Goal: Obtain resource: Download file/media

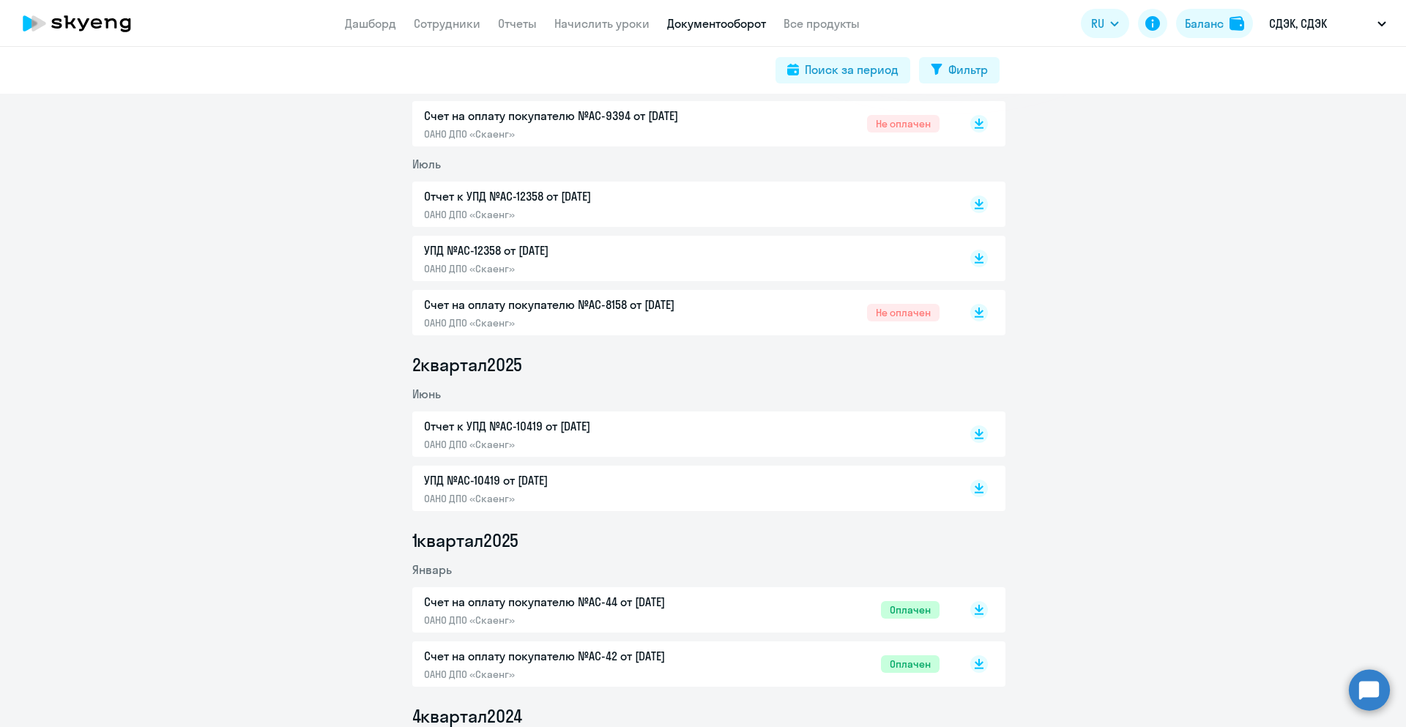
scroll to position [513, 0]
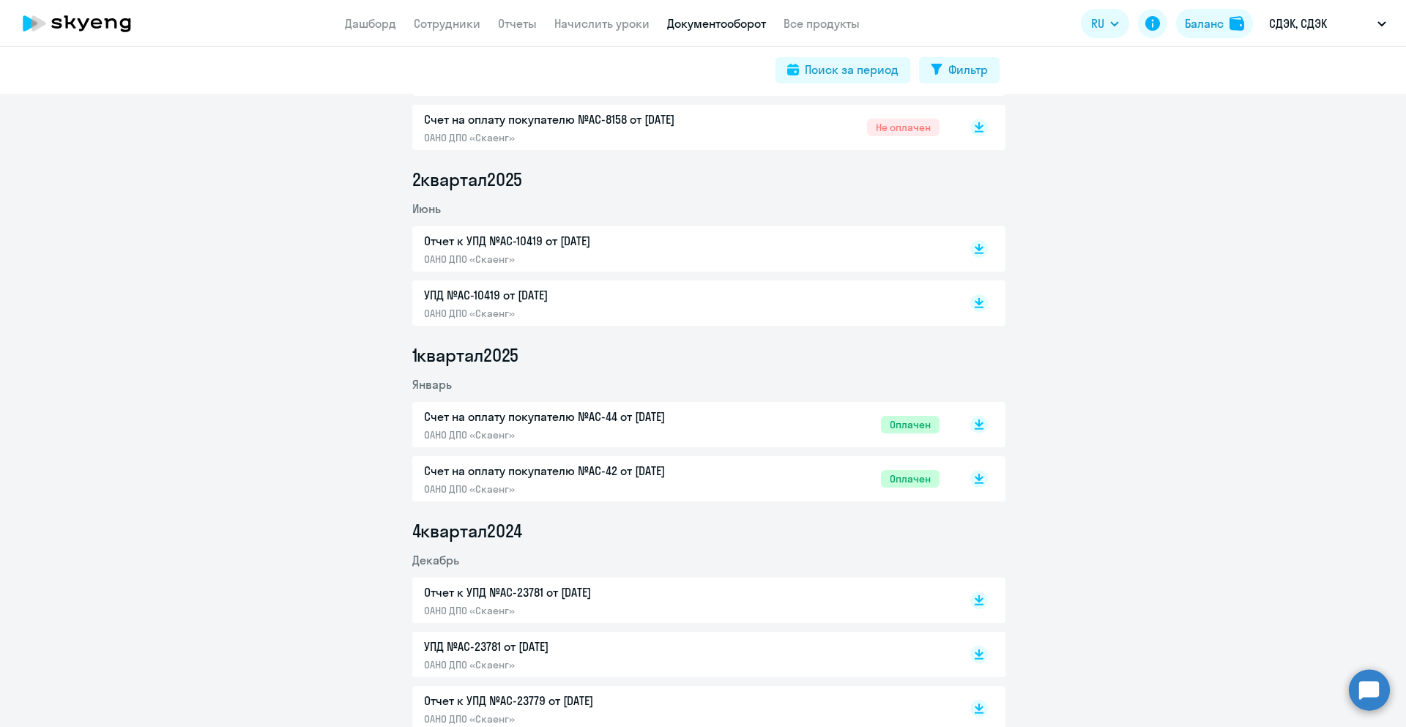
click at [560, 416] on p "Счет на оплату покупателю №AC-44 от [DATE]" at bounding box center [578, 417] width 308 height 18
click at [667, 468] on p "Счет на оплату покупателю №AC-42 от [DATE]" at bounding box center [578, 471] width 308 height 18
click at [617, 303] on p "УПД №AC-10419 от [DATE]" at bounding box center [578, 295] width 308 height 18
click at [623, 236] on p "Отчет к УПД №AC-10419 от [DATE]" at bounding box center [578, 241] width 308 height 18
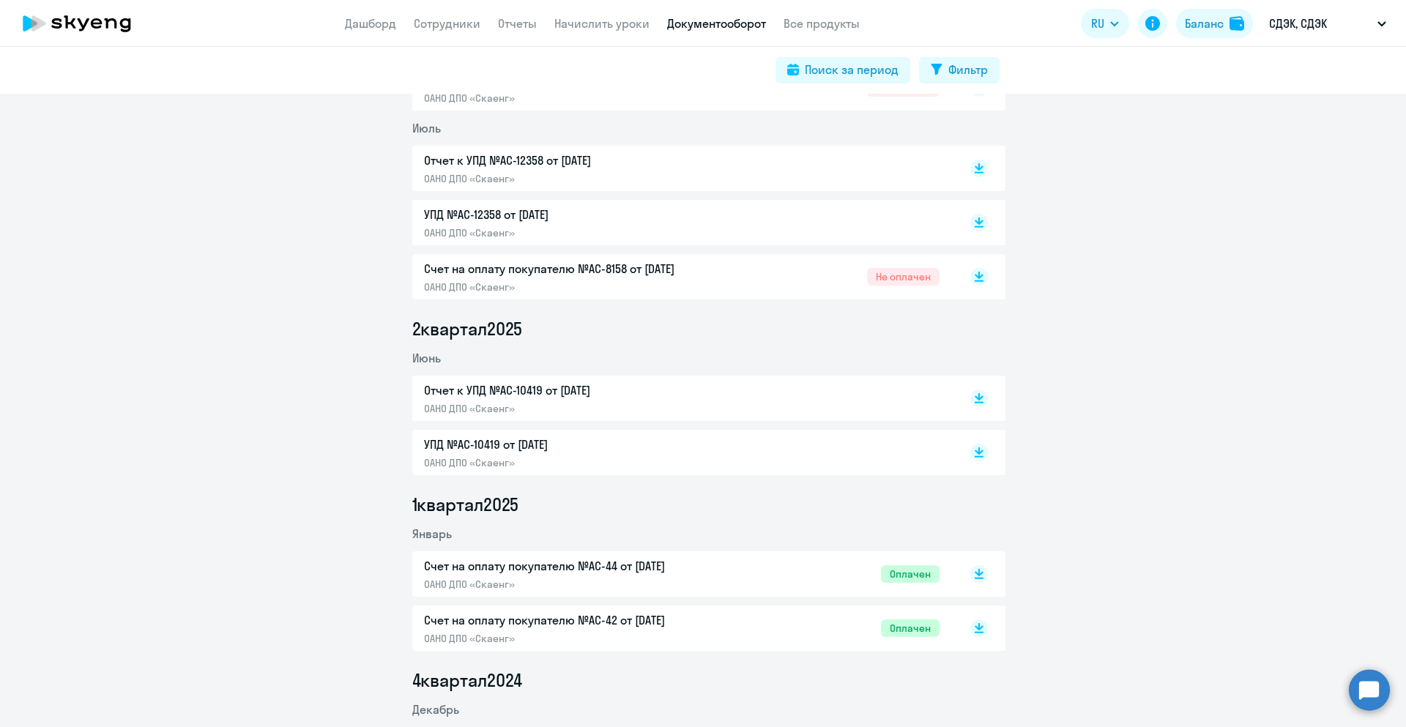
scroll to position [366, 0]
click at [617, 442] on p "УПД №AC-10419 от [DATE]" at bounding box center [578, 442] width 308 height 18
click at [637, 215] on p "УПД №AC-12358 от [DATE]" at bounding box center [578, 212] width 308 height 18
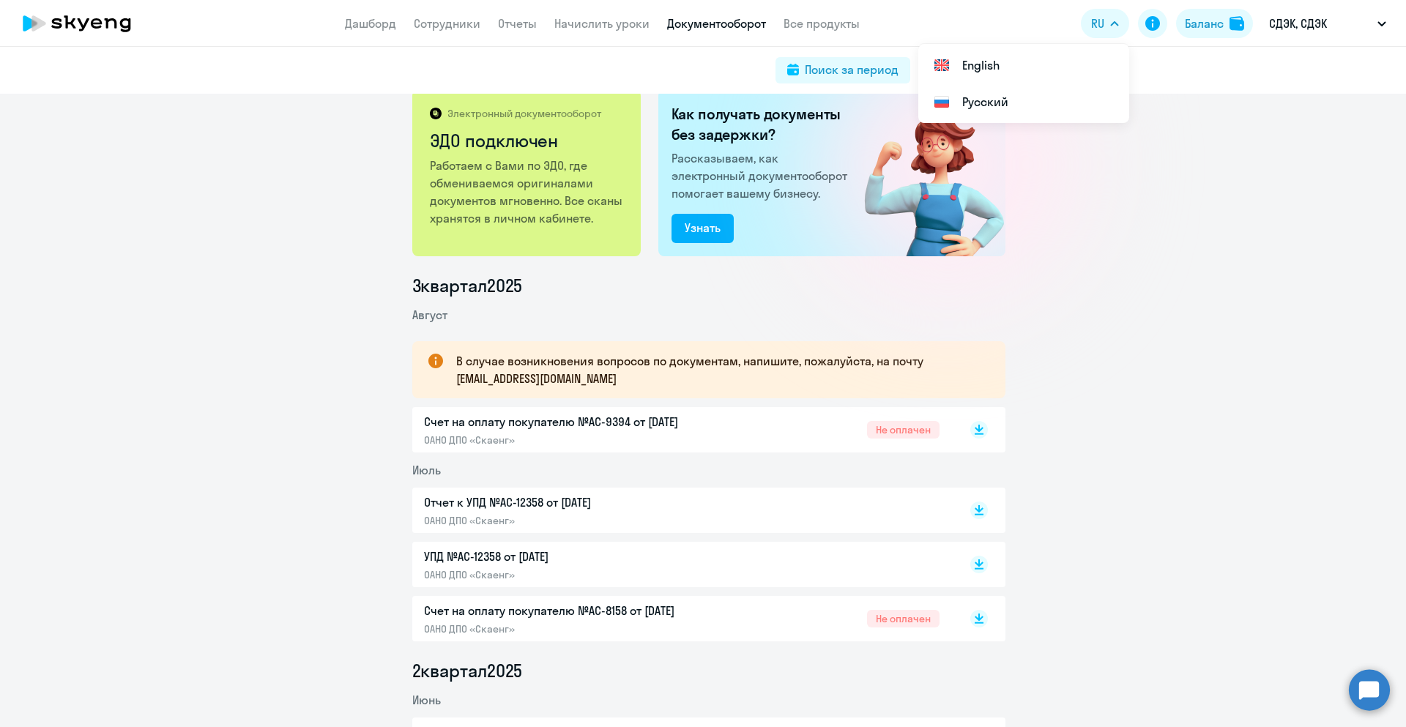
scroll to position [0, 0]
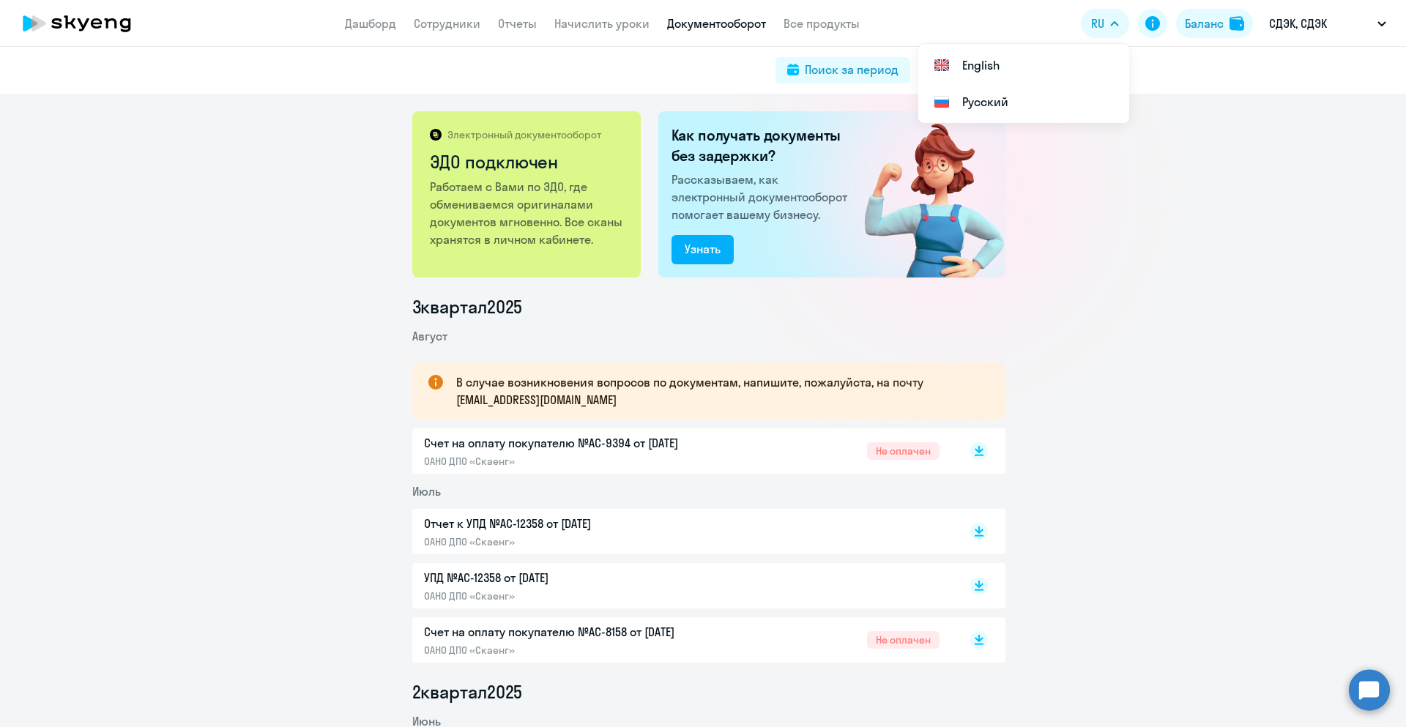
drag, startPoint x: 1146, startPoint y: 194, endPoint x: 1125, endPoint y: 193, distance: 21.3
click at [1146, 194] on div "Электронный документооборот ЭДО подключен Работаем с Вами по ЭДО, где обменивае…" at bounding box center [703, 411] width 1406 height 634
click at [837, 78] on div "Поиск за период" at bounding box center [852, 70] width 94 height 18
select select "all"
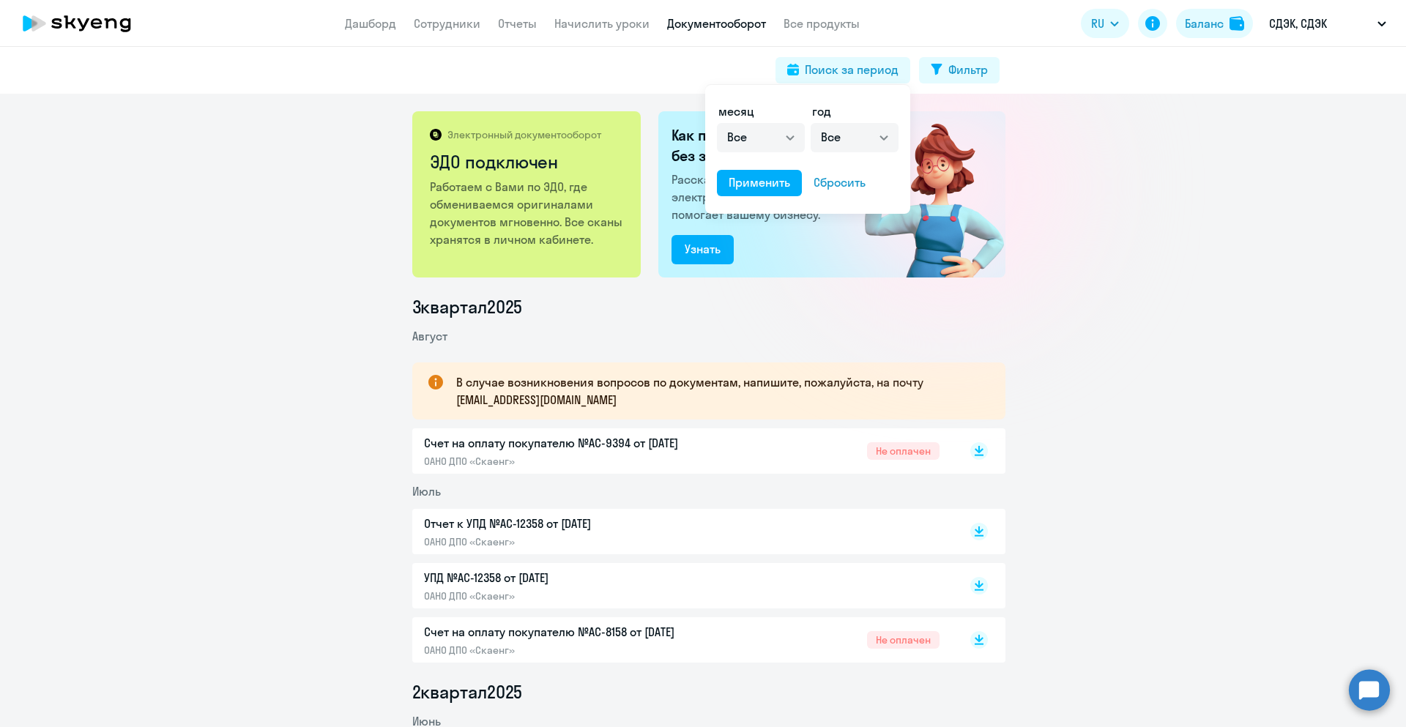
click at [834, 76] on div at bounding box center [703, 363] width 1406 height 727
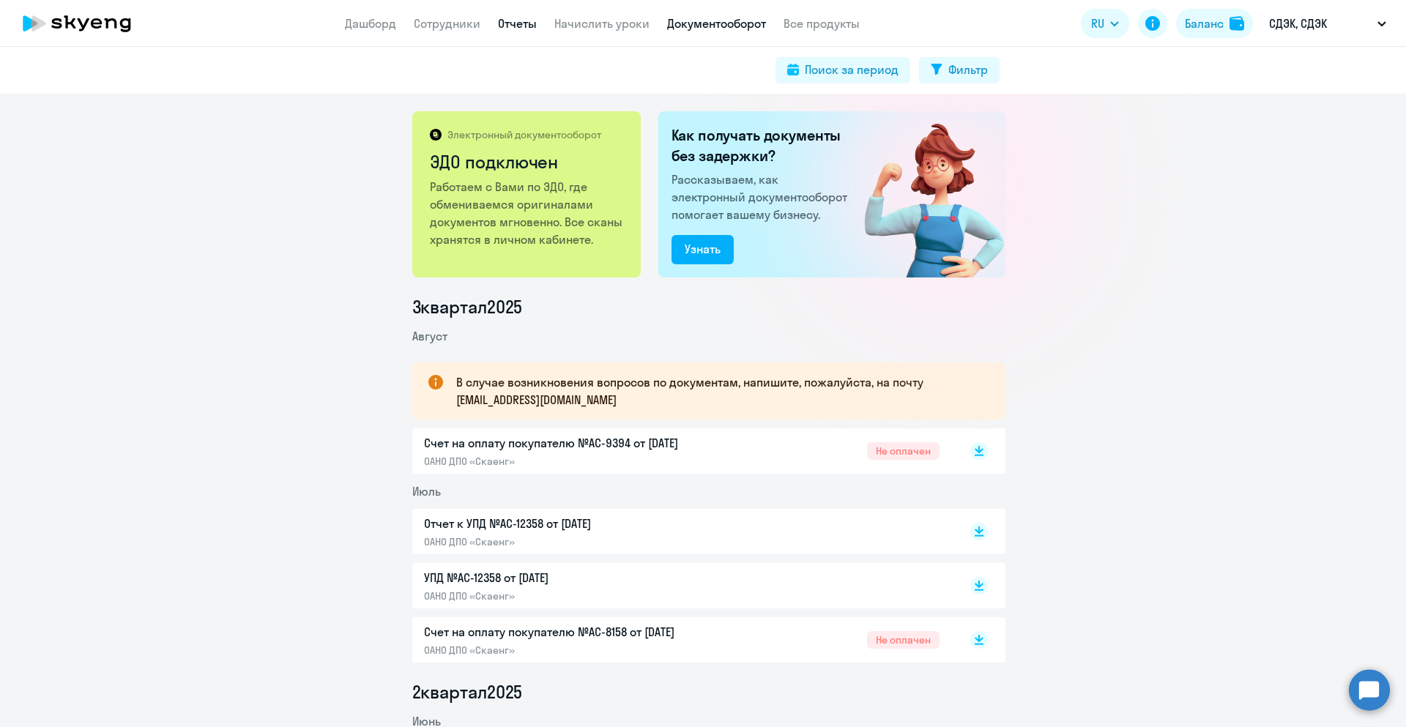
click at [508, 26] on link "Отчеты" at bounding box center [517, 23] width 39 height 15
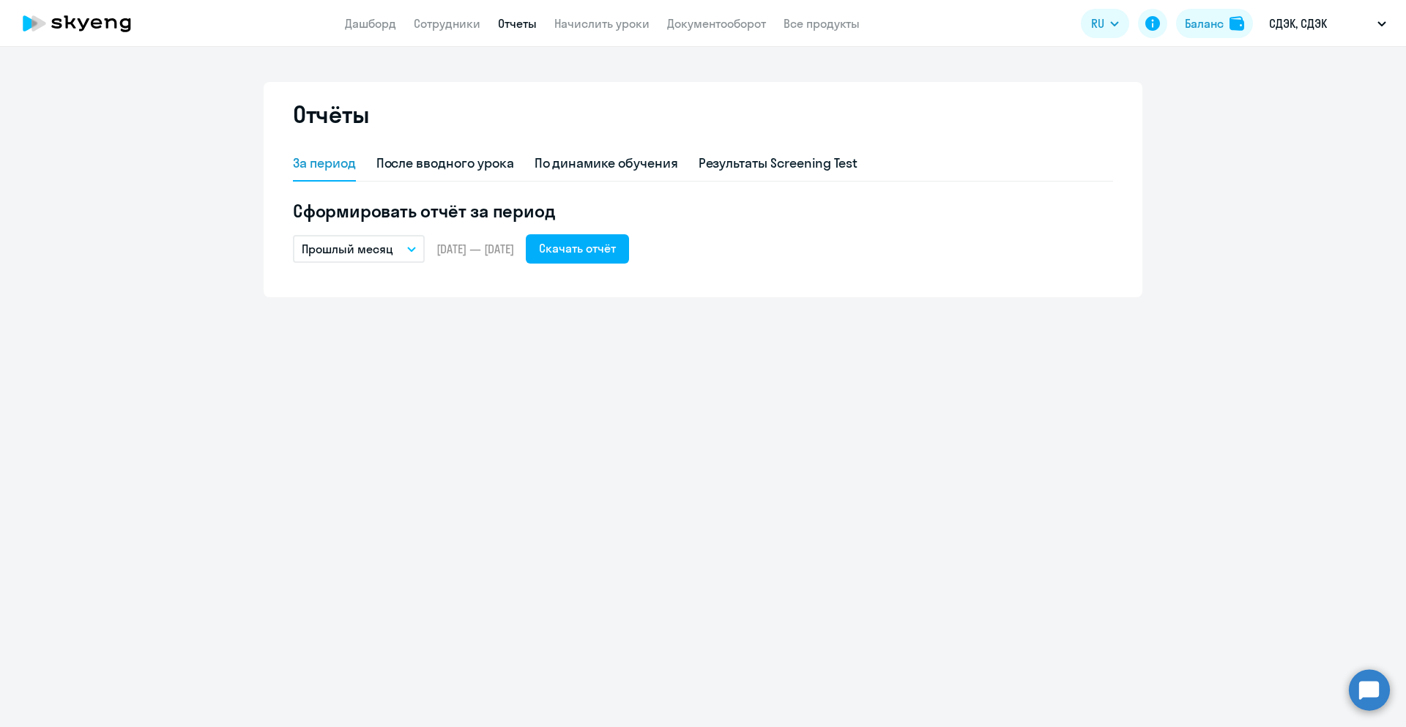
click at [413, 248] on icon "button" at bounding box center [411, 249] width 9 height 5
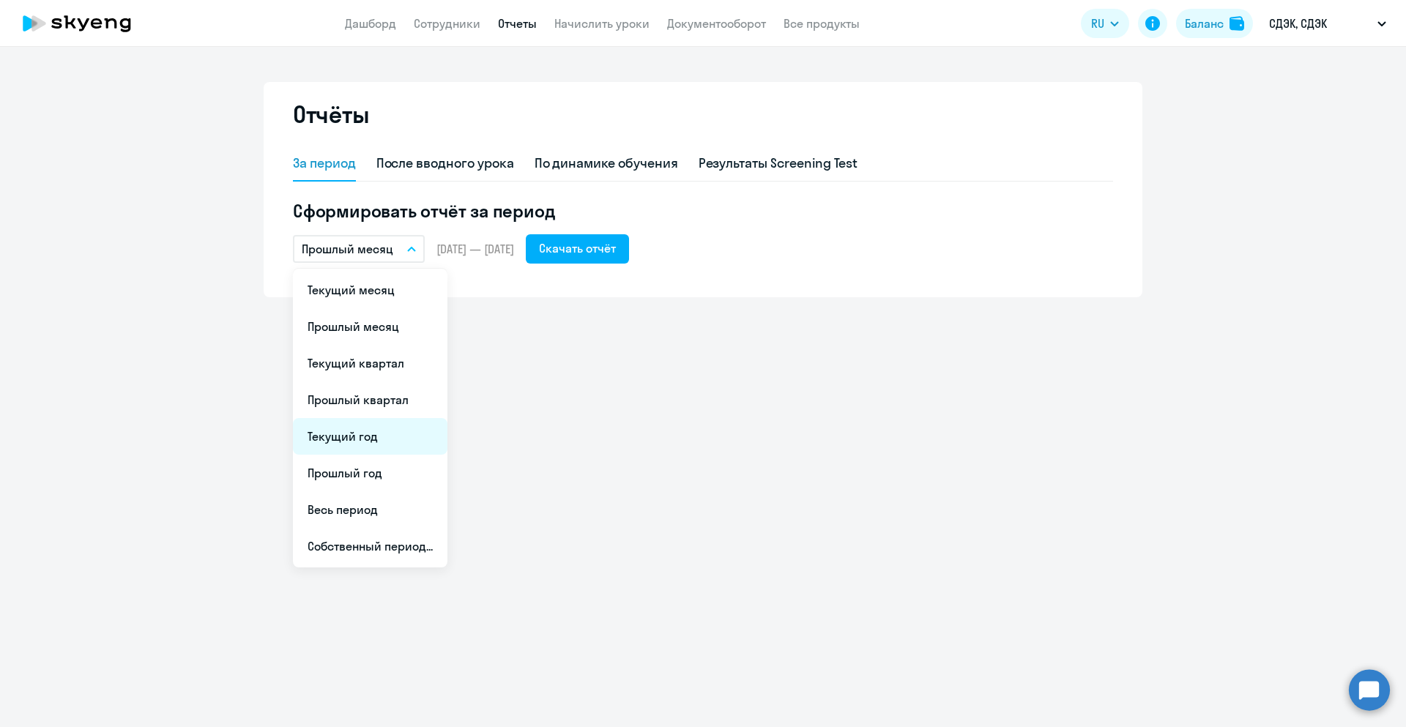
click at [366, 434] on li "Текущий год" at bounding box center [370, 436] width 155 height 37
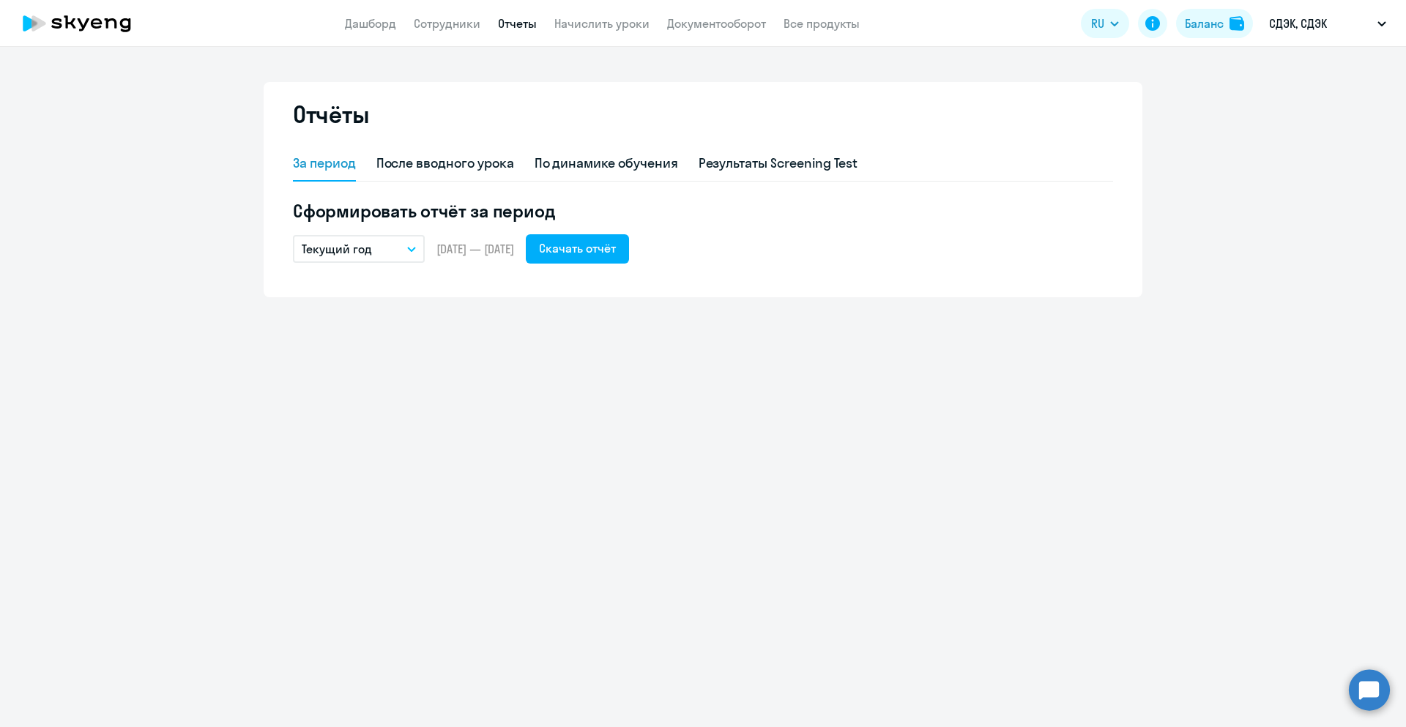
click at [612, 354] on div "Отчёты За период После вводного урока По динамике обучения Результаты Screening…" at bounding box center [703, 387] width 1406 height 680
click at [616, 248] on div "Скачать отчёт" at bounding box center [577, 249] width 77 height 18
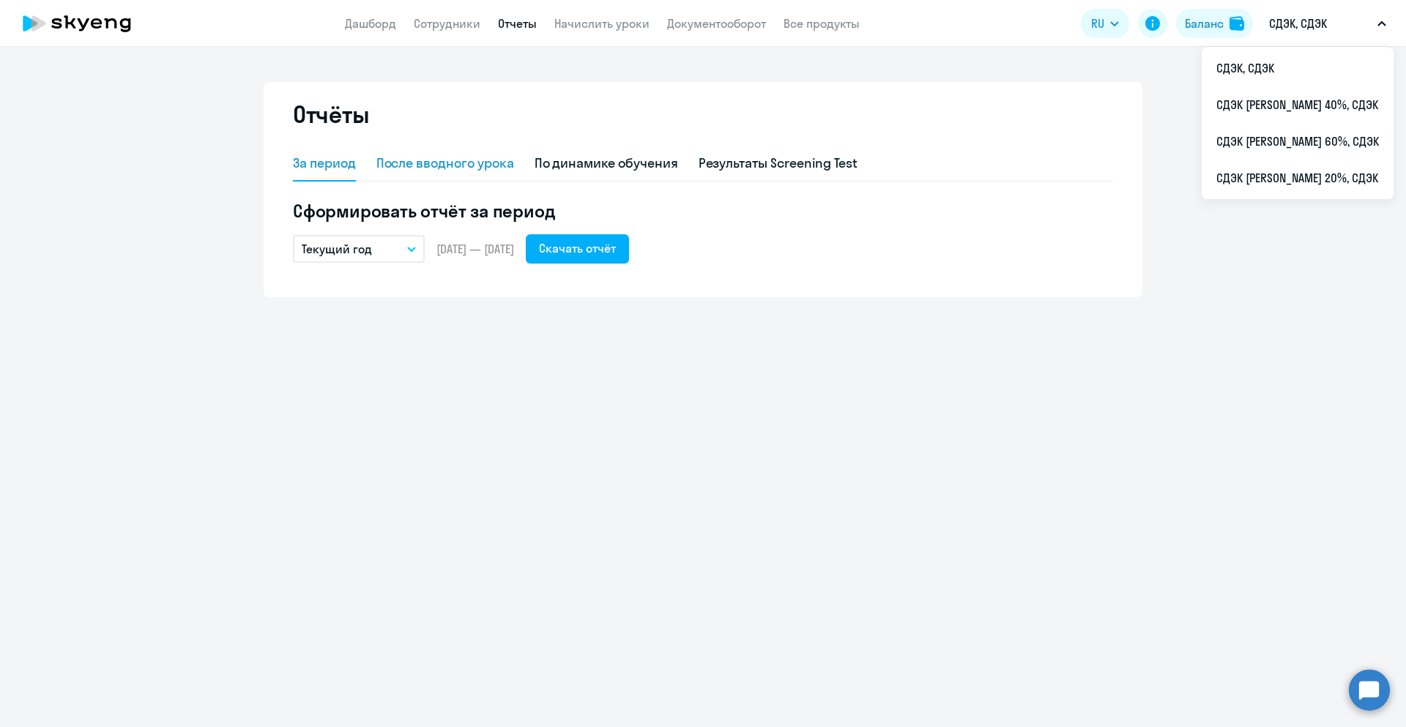
click at [454, 160] on div "После вводного урока" at bounding box center [446, 163] width 138 height 19
select select "10"
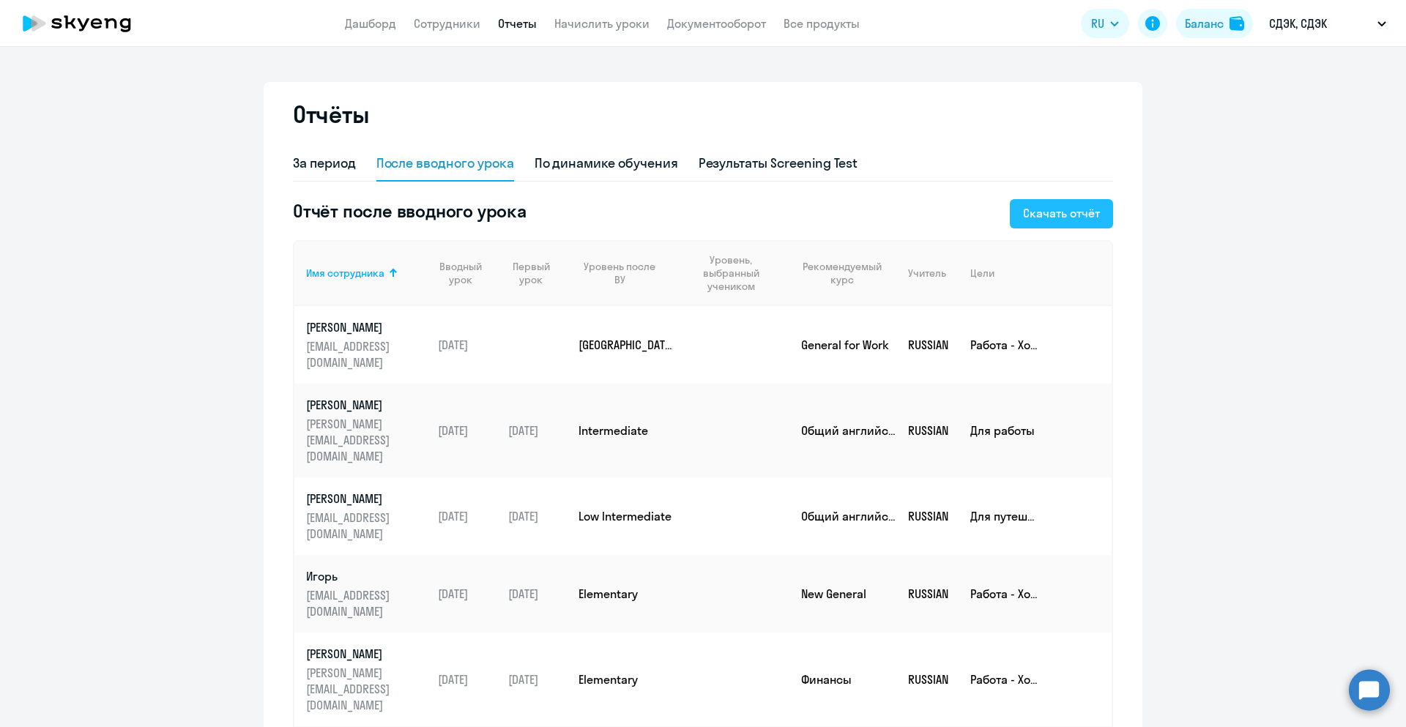
click at [1067, 220] on div "Скачать отчёт" at bounding box center [1061, 213] width 77 height 18
click at [605, 160] on div "По динамике обучения" at bounding box center [607, 163] width 144 height 19
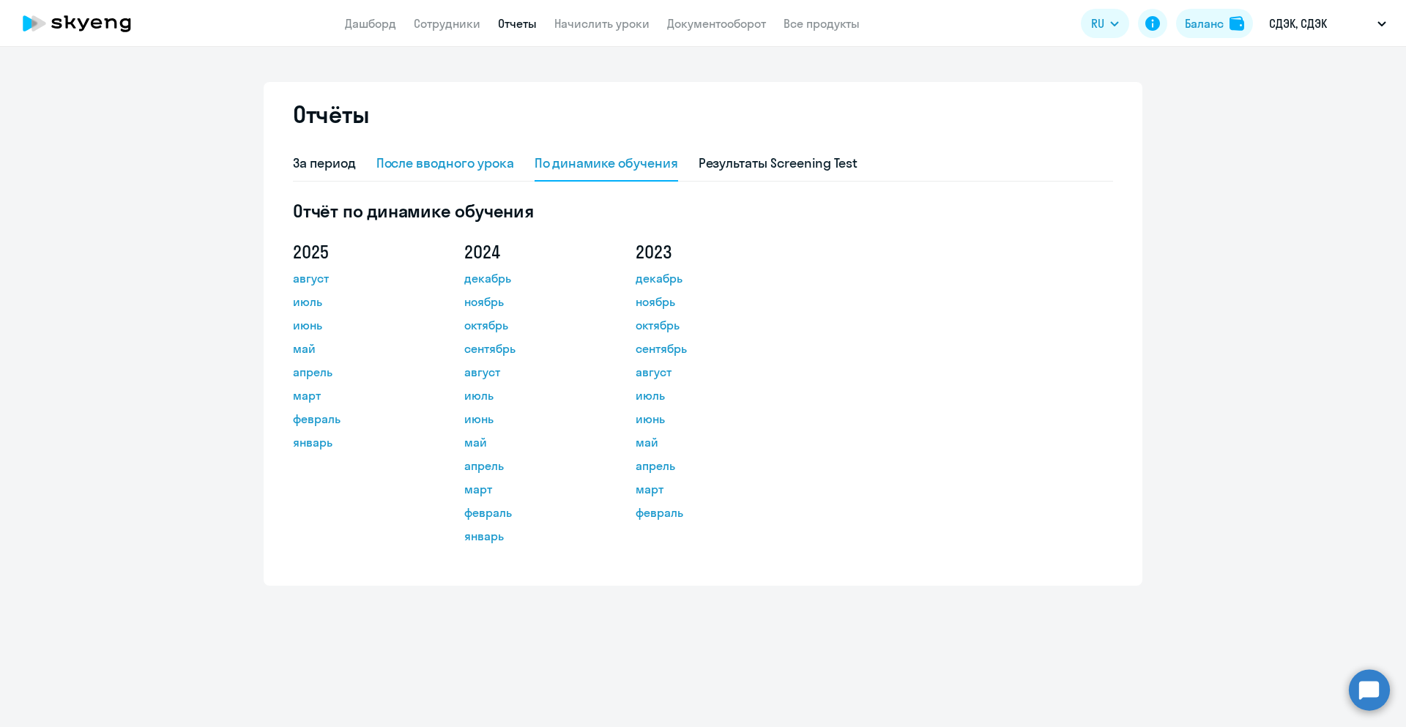
click at [492, 167] on div "После вводного урока" at bounding box center [446, 163] width 138 height 19
select select "10"
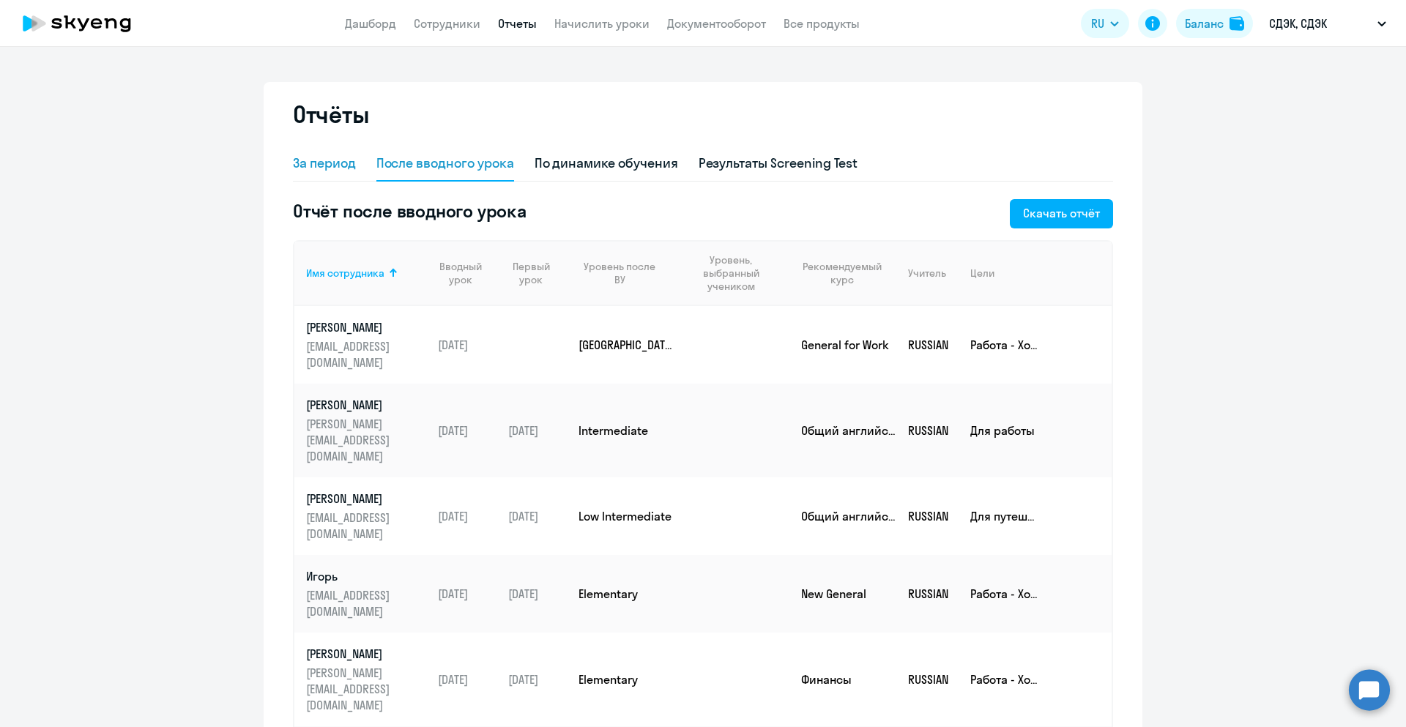
click at [324, 168] on div "За период" at bounding box center [324, 163] width 63 height 19
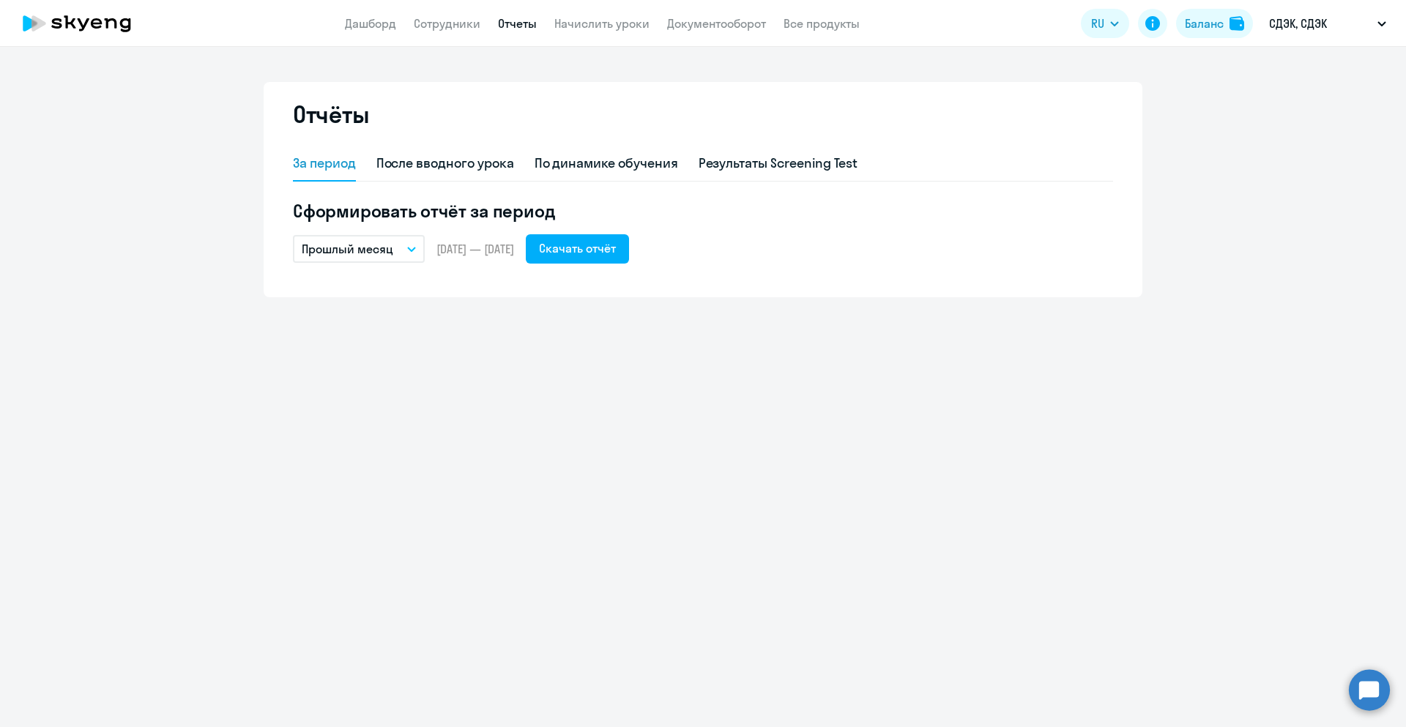
click at [405, 238] on button "Прошлый месяц" at bounding box center [359, 249] width 132 height 28
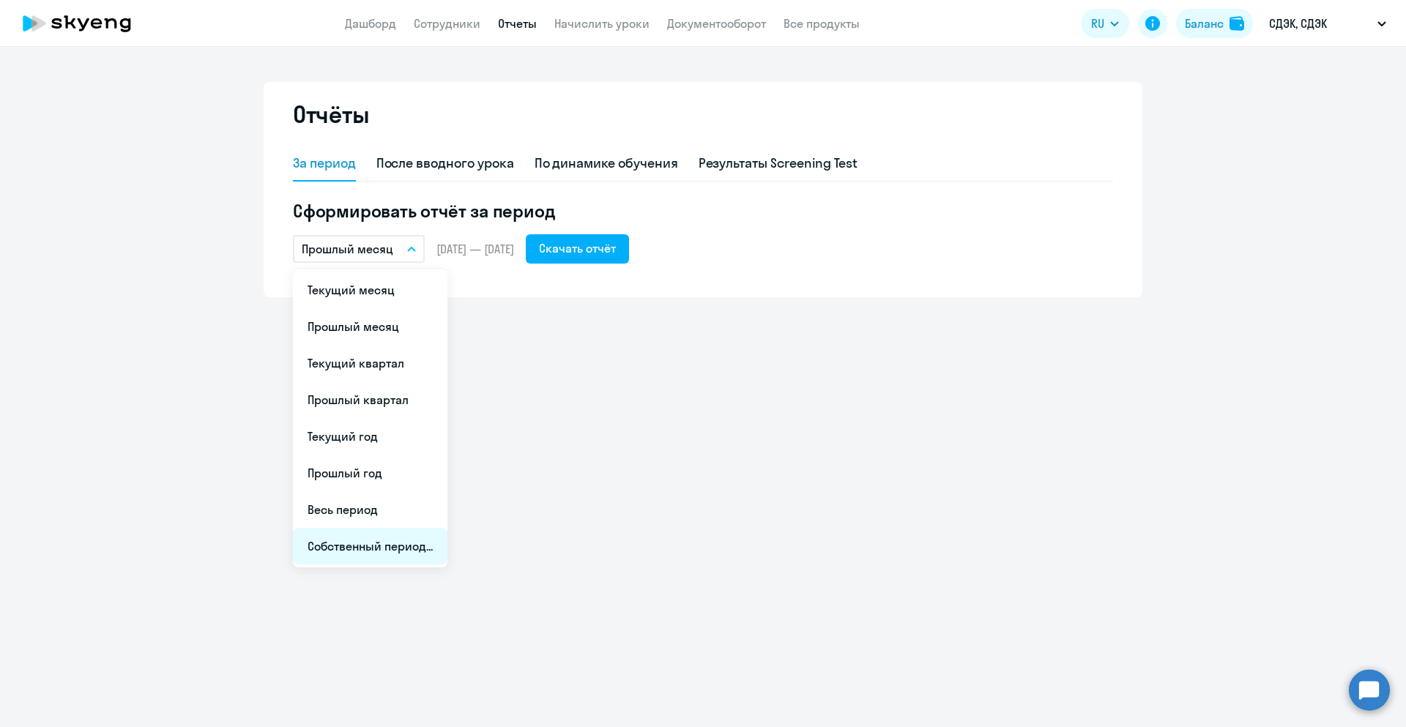
click at [390, 547] on li "Собственный период..." at bounding box center [370, 546] width 155 height 37
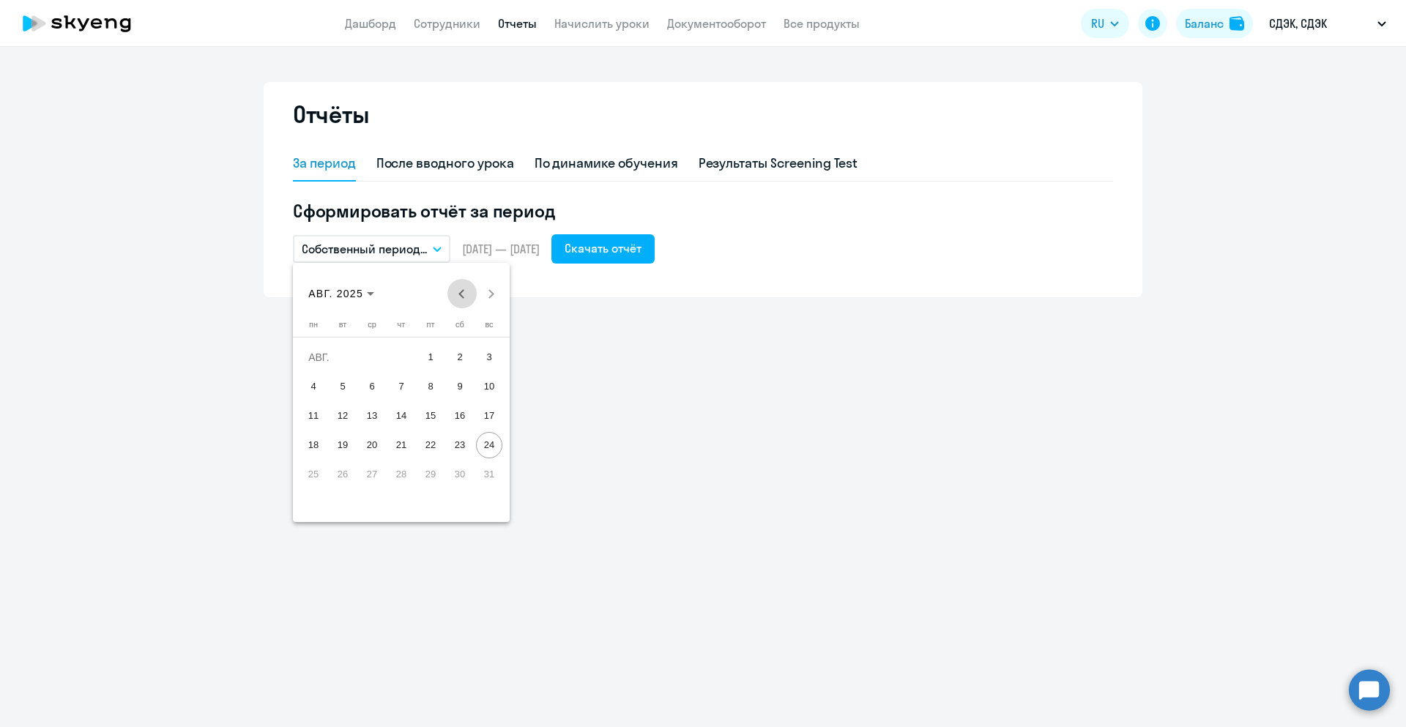
click at [464, 297] on button "Previous month" at bounding box center [462, 293] width 29 height 29
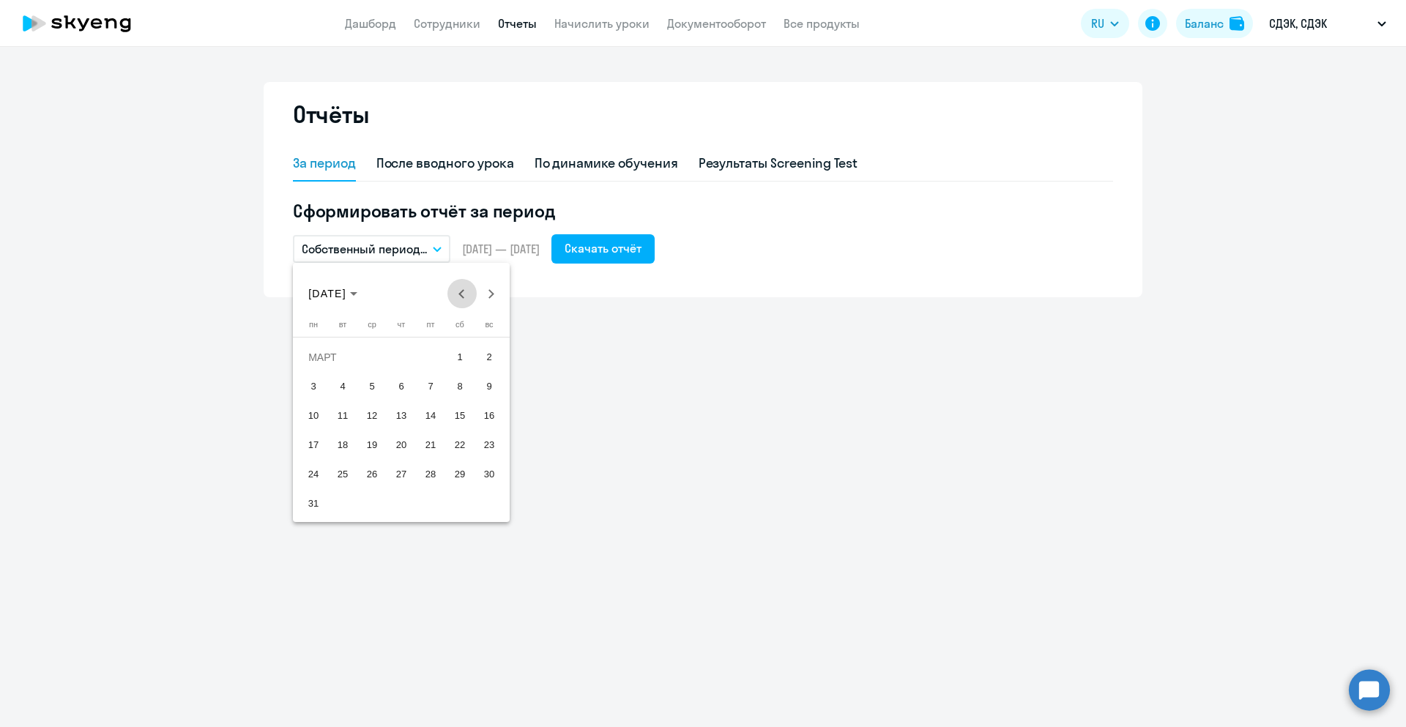
click at [464, 297] on button "Previous month" at bounding box center [462, 293] width 29 height 29
click at [492, 292] on button "Next month" at bounding box center [491, 293] width 29 height 29
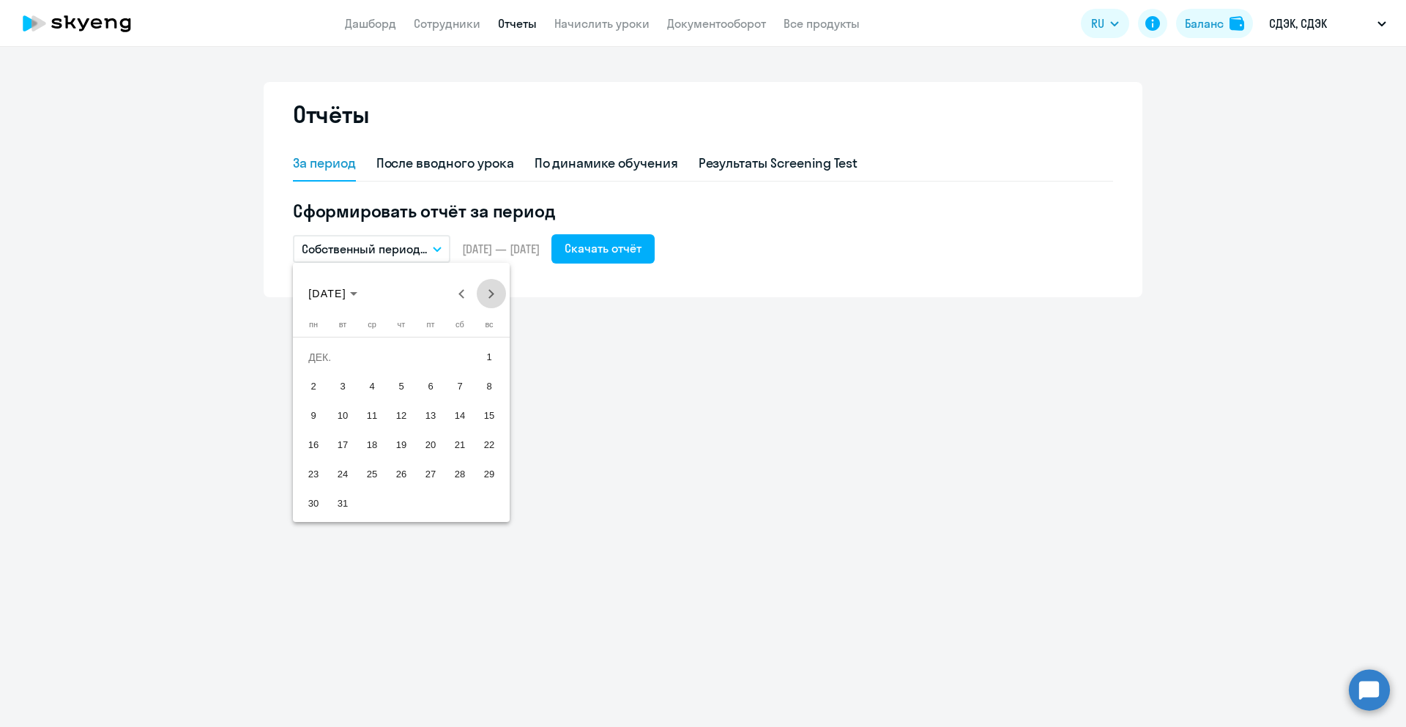
click at [492, 292] on button "Next month" at bounding box center [491, 293] width 29 height 29
click at [459, 292] on span "Previous month" at bounding box center [462, 293] width 29 height 29
click at [369, 379] on span "1" at bounding box center [372, 387] width 26 height 26
click at [494, 299] on span "Next month" at bounding box center [491, 293] width 29 height 29
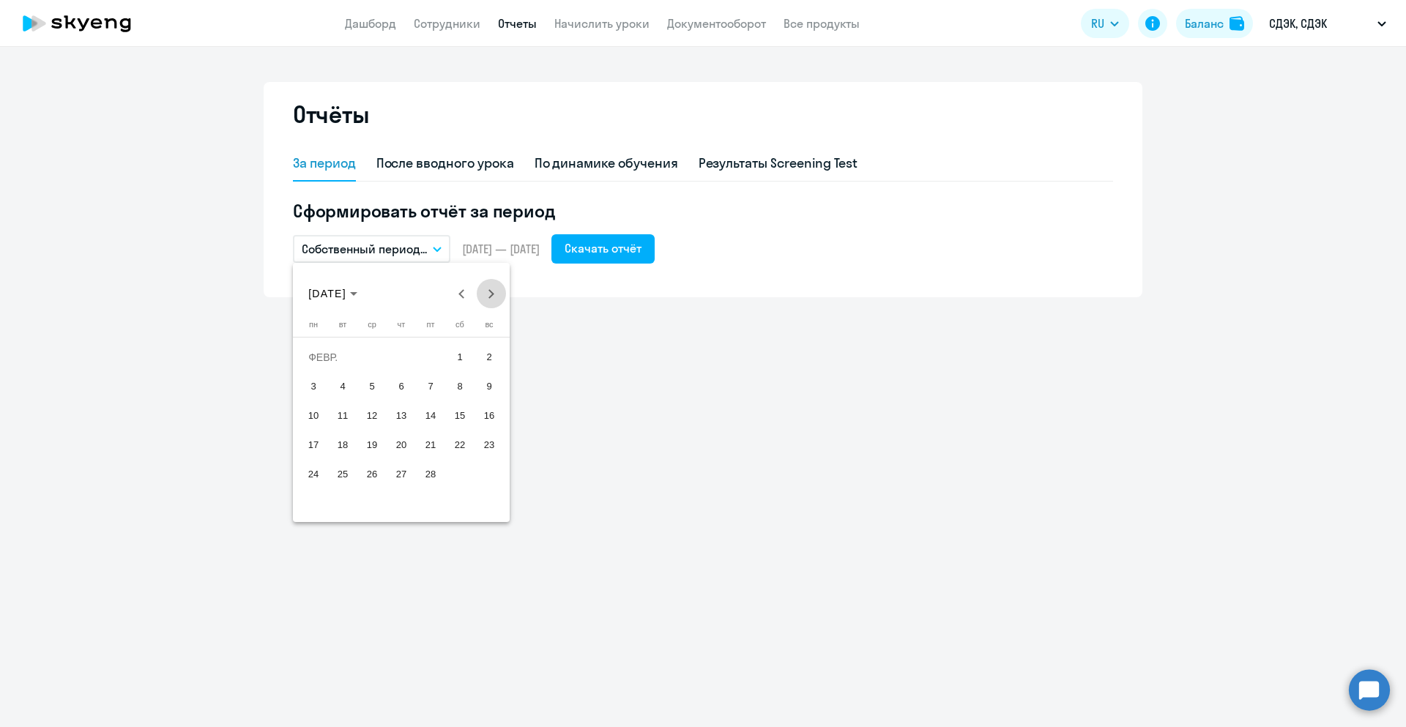
click at [494, 299] on span "Next month" at bounding box center [491, 293] width 29 height 29
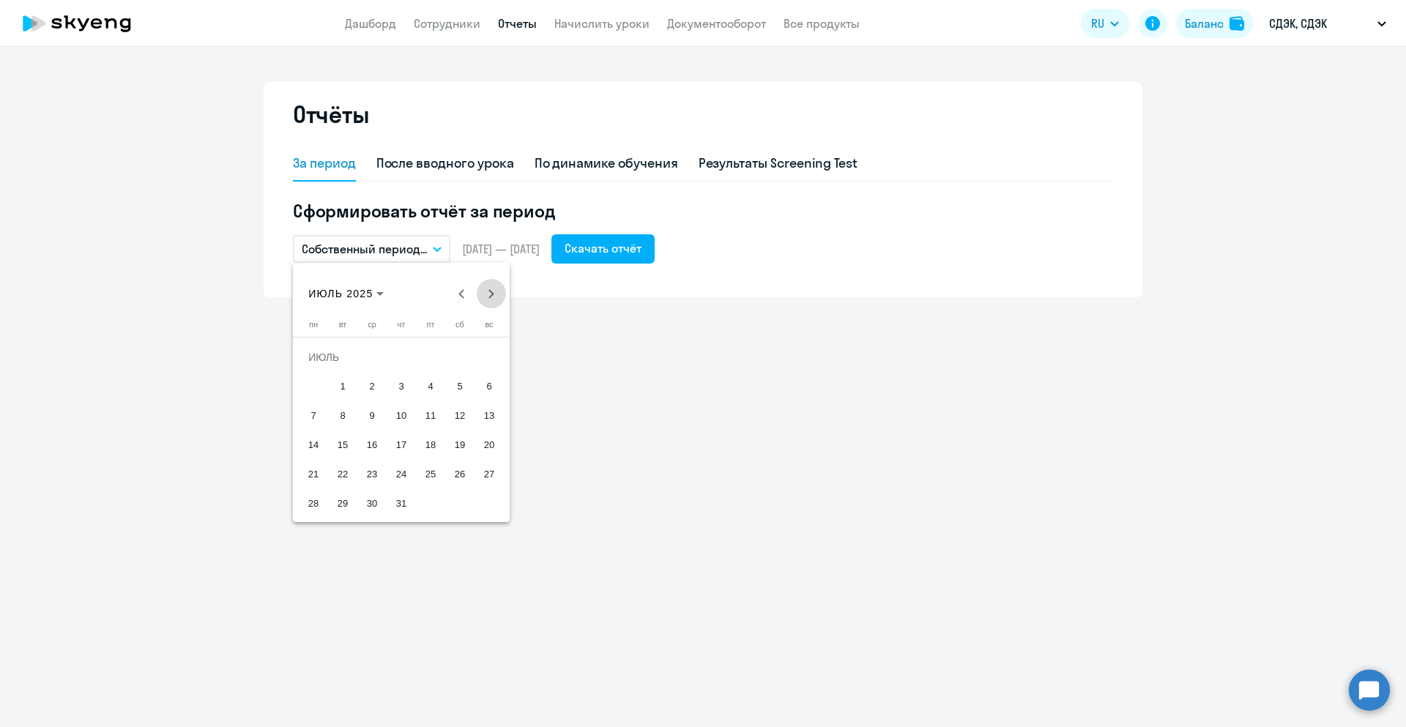
click at [494, 299] on span "Next month" at bounding box center [491, 293] width 29 height 29
click at [465, 299] on span "Previous month" at bounding box center [462, 293] width 29 height 29
click at [391, 489] on button "31" at bounding box center [401, 503] width 29 height 29
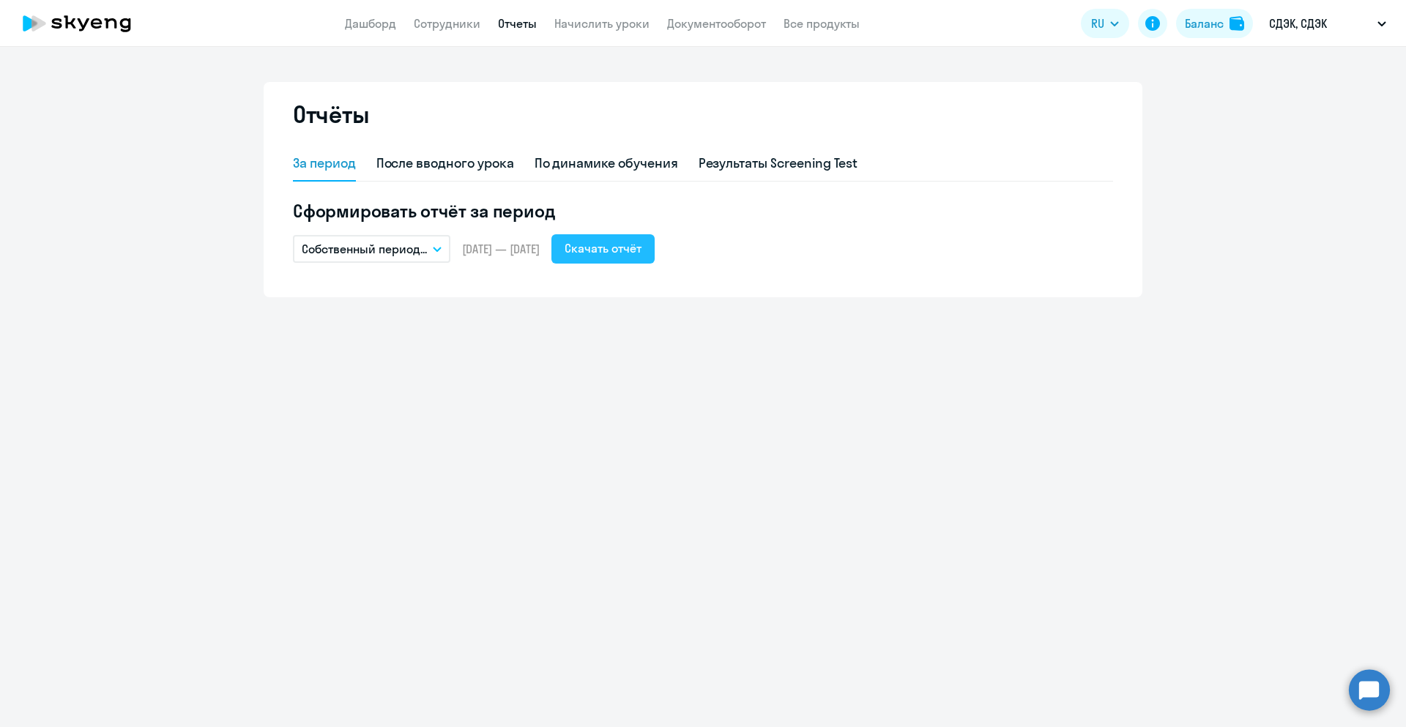
click at [634, 253] on div "Скачать отчёт" at bounding box center [603, 249] width 77 height 18
click at [522, 27] on link "Отчеты" at bounding box center [517, 23] width 39 height 15
click at [449, 29] on link "Сотрудники" at bounding box center [447, 23] width 67 height 15
select select "30"
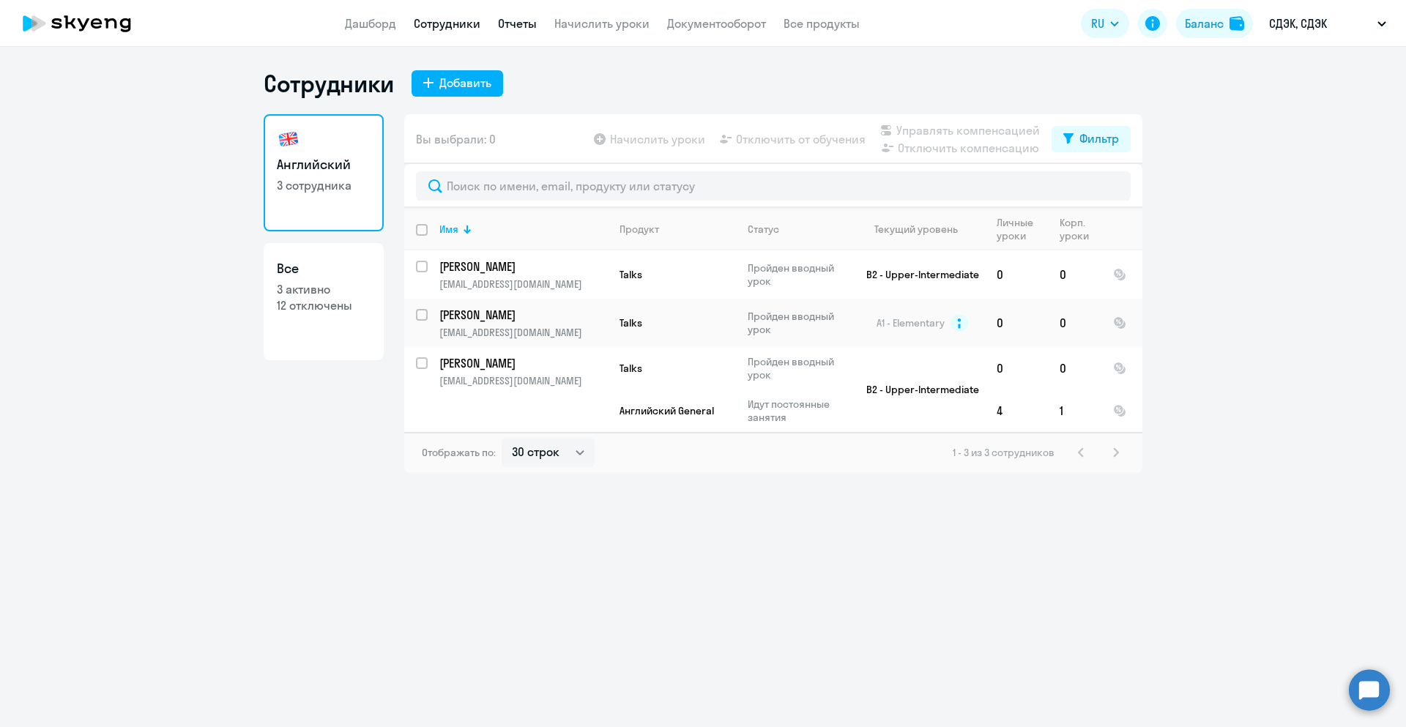
click at [522, 27] on link "Отчеты" at bounding box center [517, 23] width 39 height 15
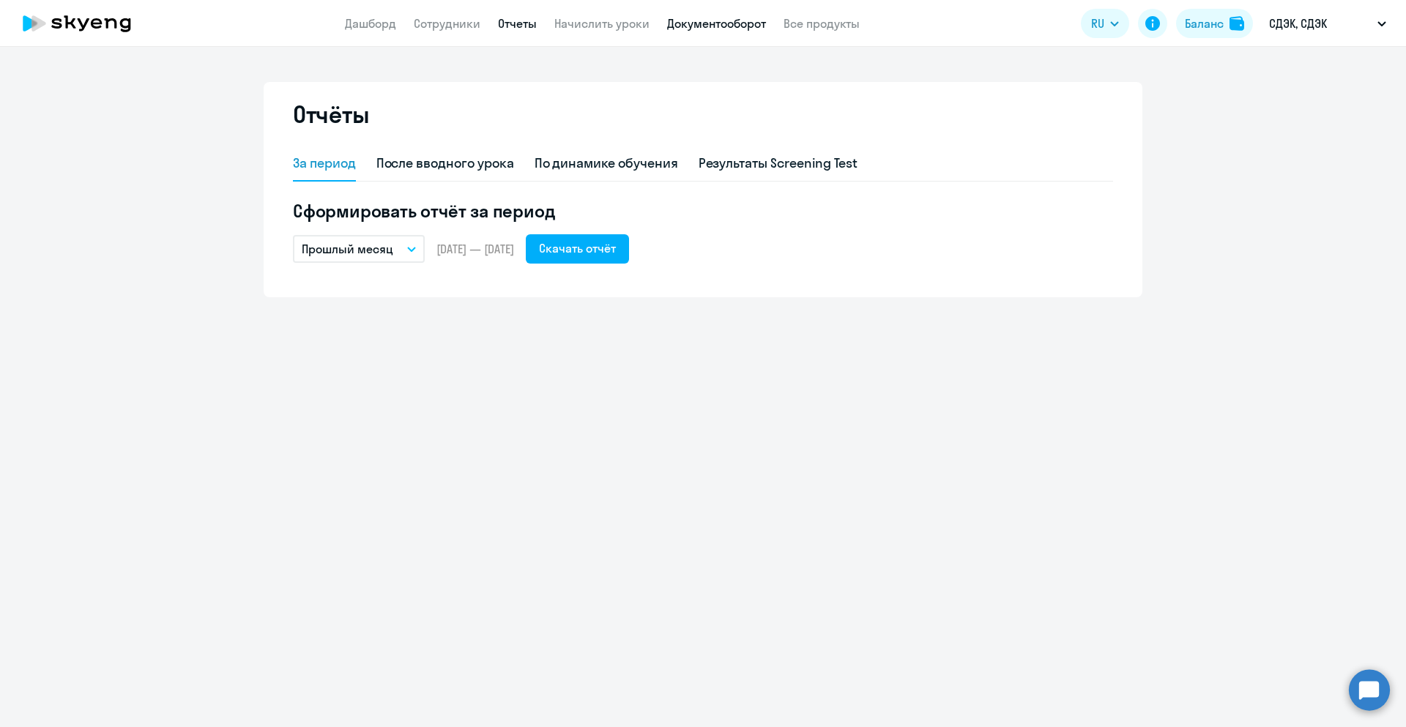
click at [703, 28] on link "Документооборот" at bounding box center [716, 23] width 99 height 15
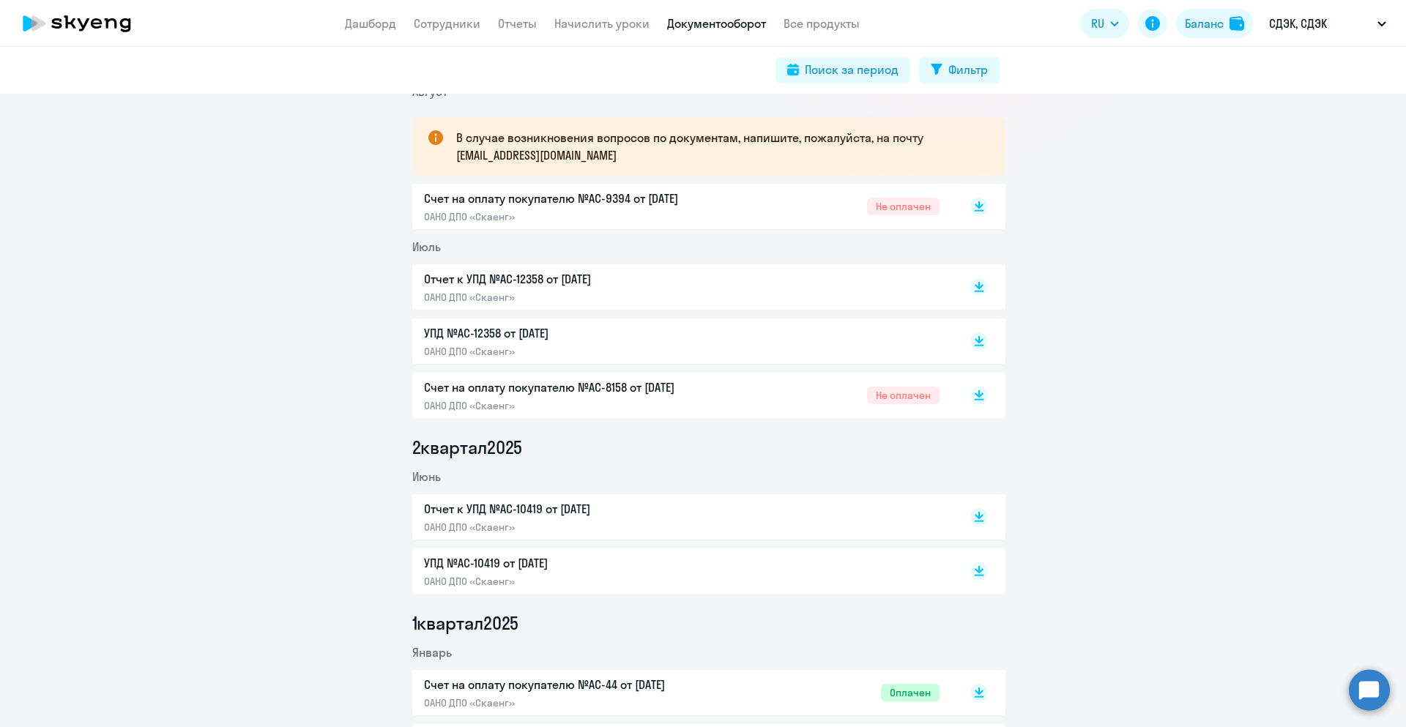
scroll to position [220, 0]
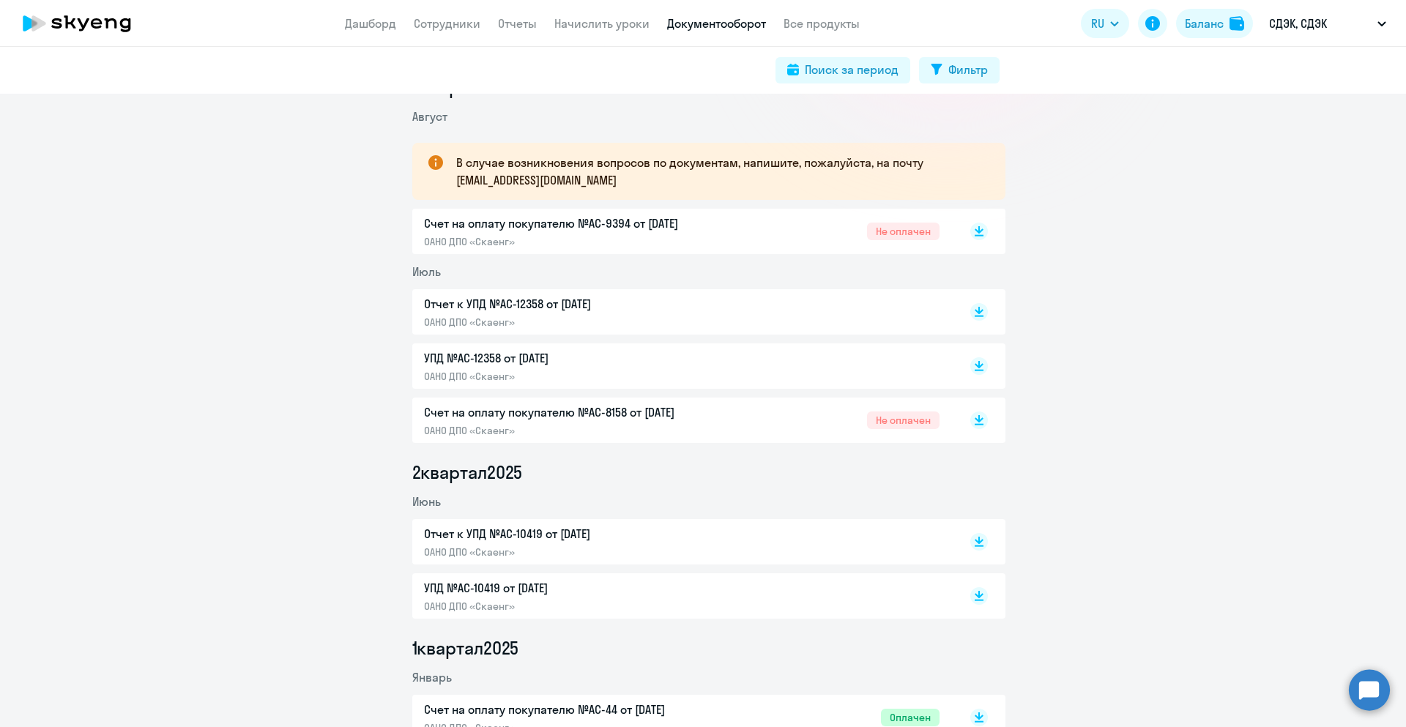
click at [566, 309] on p "Отчет к УПД №AC-12358 от [DATE]" at bounding box center [578, 304] width 308 height 18
